Goal: Task Accomplishment & Management: Use online tool/utility

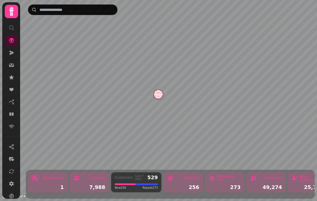
click at [10, 116] on icon at bounding box center [12, 114] width 6 height 6
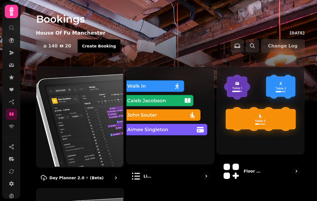
click at [89, 120] on img at bounding box center [79, 116] width 87 height 101
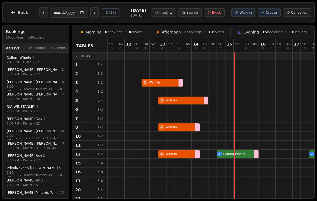
select select "****"
select select "*"
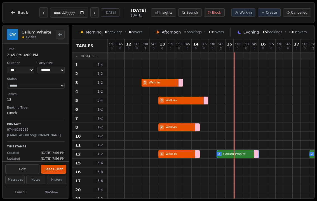
click at [55, 165] on button "Seat Guest" at bounding box center [53, 169] width 25 height 9
click at [159, 84] on div "2 Walk-in" at bounding box center [317, 82] width 419 height 9
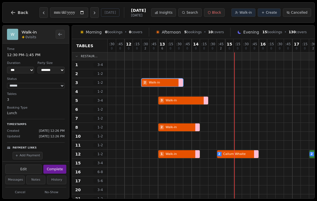
click at [55, 165] on button "Complete" at bounding box center [54, 169] width 23 height 9
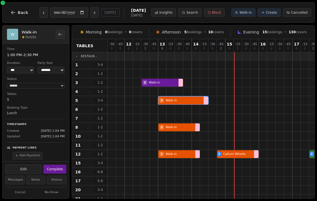
click at [181, 101] on div "3 Walk-in 3 Josephine Youd" at bounding box center [317, 100] width 419 height 9
click at [58, 165] on button "Complete" at bounding box center [54, 169] width 23 height 9
click at [177, 133] on div at bounding box center [179, 136] width 8 height 9
click at [54, 167] on button "Seat Guest" at bounding box center [53, 169] width 25 height 9
click at [176, 156] on div "1 Walk-in 2 Callum Whaite 2 Emma Batey 2 Eleanor Ash" at bounding box center [317, 154] width 419 height 9
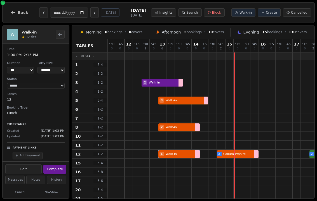
click at [51, 166] on button "Complete" at bounding box center [54, 169] width 23 height 9
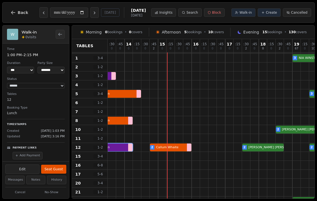
scroll to position [8, 66]
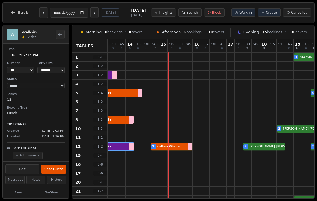
click at [52, 168] on button "Seat Guest" at bounding box center [53, 169] width 25 height 9
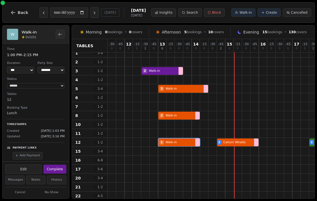
scroll to position [12, -1]
click at [53, 166] on button "Complete" at bounding box center [54, 169] width 23 height 9
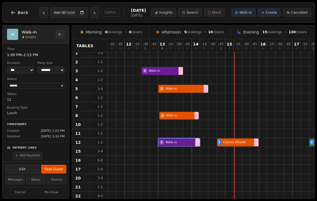
click at [182, 116] on div "2 Walk-in" at bounding box center [317, 115] width 419 height 9
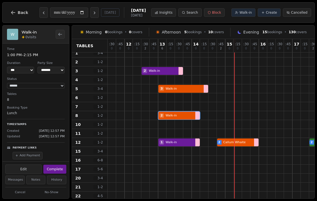
click at [54, 165] on button "Complete" at bounding box center [54, 169] width 23 height 9
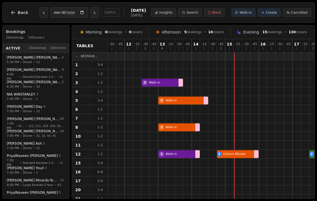
select select "****"
select select "*"
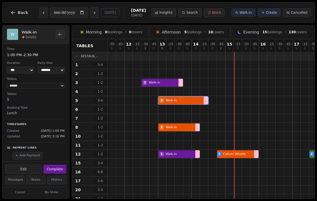
click at [56, 162] on div "Edit Complete" at bounding box center [36, 169] width 66 height 14
click at [60, 165] on button "Complete" at bounding box center [54, 169] width 23 height 9
select select "********"
click at [179, 123] on div at bounding box center [179, 127] width 8 height 9
select select "****"
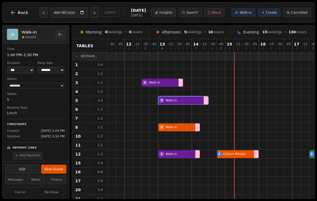
select select "*"
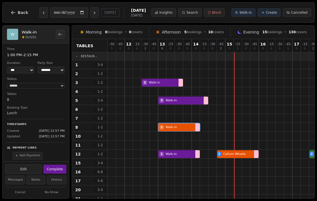
click at [172, 129] on div "2 Walk-in" at bounding box center [317, 127] width 419 height 9
click at [59, 166] on button "Complete" at bounding box center [54, 169] width 23 height 9
select select "********"
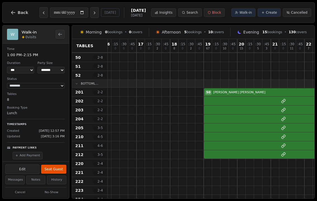
scroll to position [338, 156]
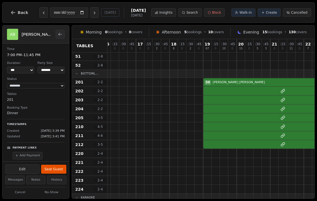
click at [252, 83] on div "50 [PERSON_NAME] 8" at bounding box center [160, 82] width 419 height 9
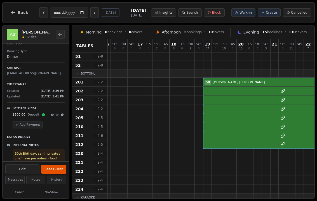
scroll to position [63, 0]
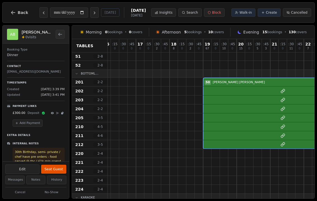
click at [38, 178] on button "Notes" at bounding box center [35, 180] width 19 height 9
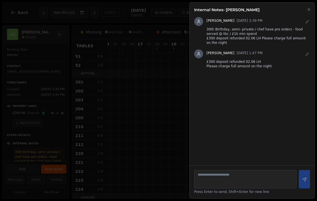
click at [310, 10] on icon "button" at bounding box center [308, 9] width 4 height 4
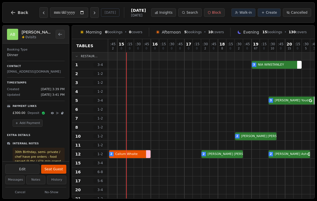
scroll to position [0, 108]
